Goal: Task Accomplishment & Management: Use online tool/utility

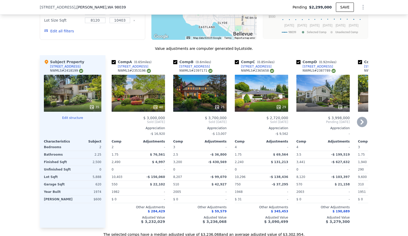
scroll to position [553, 0]
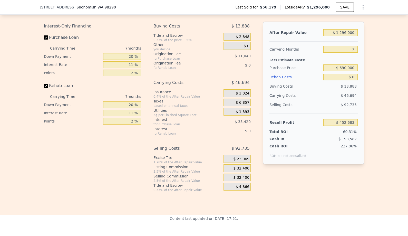
scroll to position [746, 0]
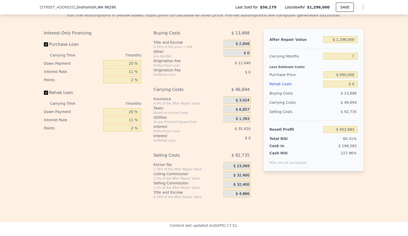
click at [128, 67] on div "20 %" at bounding box center [122, 63] width 38 height 8
click at [128, 64] on input "20 %" at bounding box center [122, 63] width 38 height 7
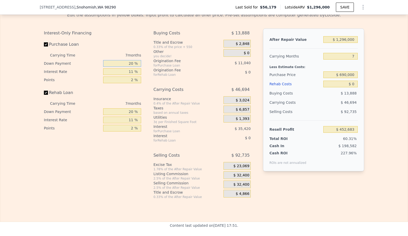
type input "1 %"
type input "$ 441,647"
type input "10 %"
type input "$ 446,872"
type input "10 %"
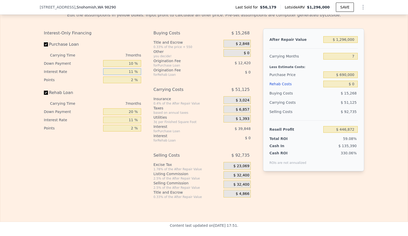
type input "1 %"
type input "$ 483,097"
type input "10 %"
type input "$ 450,498"
type input "10 %"
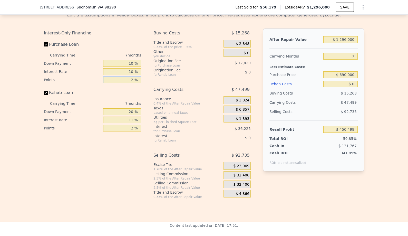
type input "1 %"
type input "$ 456,708"
type input "10 %"
type input "1 %"
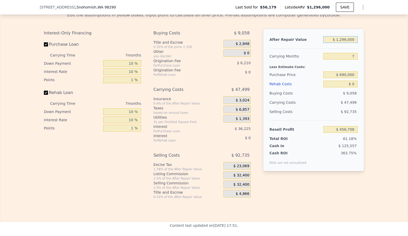
type input "$ 1"
type input "-$ 744,082"
type input "$ 12"
type input "-$ 744,071"
type input "$ 125"
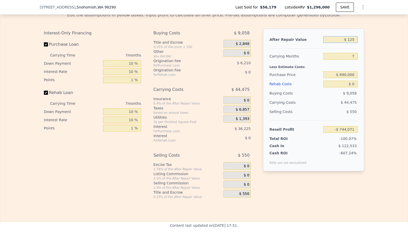
type input "-$ 743,966"
type input "$ 1,250"
type input "-$ 742,924"
type input "$ 12,500"
type input "-$ 732,503"
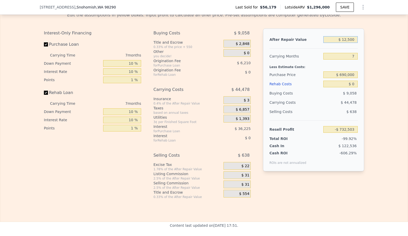
type input "$ 125,000"
type input "-$ 628,266"
type input "$ 1,250,000"
type input "$ 414,087"
type input "6"
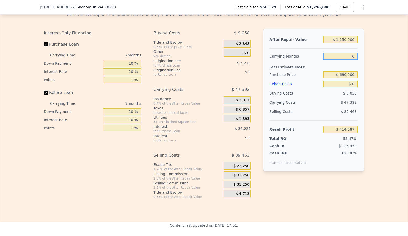
type input "$ 420,857"
type input "6"
type input "$ 750,000"
type input "$ 357,417"
type input "$ 1"
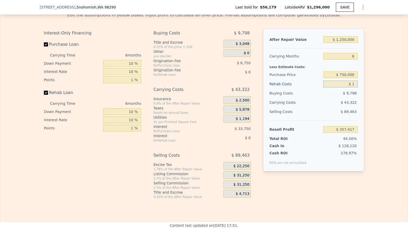
type input "$ 357,416"
type input "$ 10"
type input "$ 357,407"
type input "$ 100"
type input "$ 357,310"
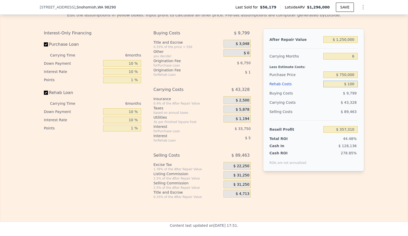
type input "$ 1,000"
type input "$ 356,360"
type input "$ 10,000"
type input "$ 346,877"
type input "$ 100,000"
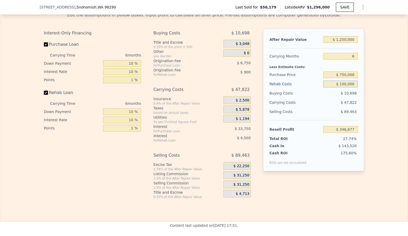
type input "$ 252,017"
click at [237, 174] on span "$ 31,250" at bounding box center [241, 175] width 16 height 5
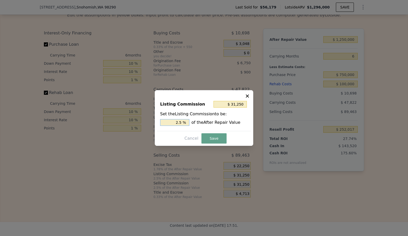
drag, startPoint x: 175, startPoint y: 120, endPoint x: 251, endPoint y: 116, distance: 76.3
click at [250, 118] on div "Listing Commission $ 31,250 Set the Listing Commission to be: 2.5 % of the Afte…" at bounding box center [204, 113] width 94 height 34
type input "2.5 %"
type input "$ 12,500"
type input "1. %"
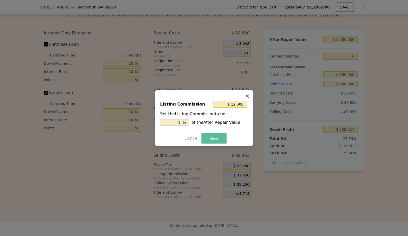
type input "$ 18,750"
type input "1.5 %"
click at [216, 139] on button "Save" at bounding box center [213, 138] width 25 height 10
type input "$ 264,517"
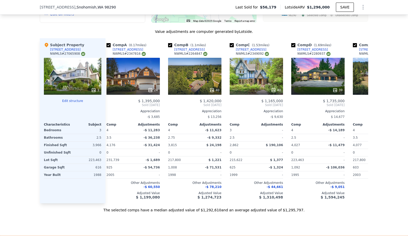
scroll to position [0, 3]
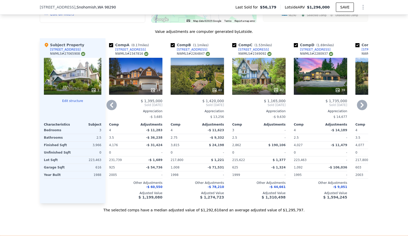
click at [270, 77] on div "40" at bounding box center [258, 76] width 53 height 37
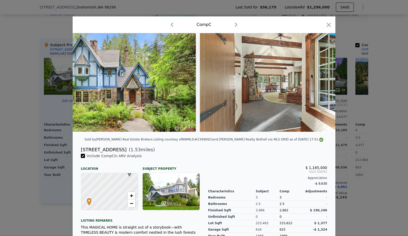
scroll to position [0, 44]
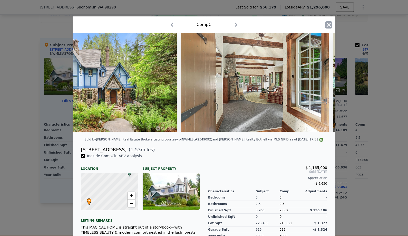
click at [326, 26] on icon "button" at bounding box center [328, 24] width 7 height 7
